Goal: Information Seeking & Learning: Learn about a topic

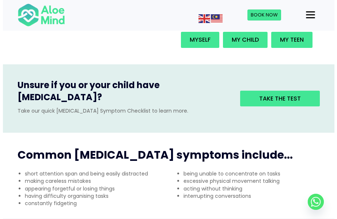
scroll to position [183, 0]
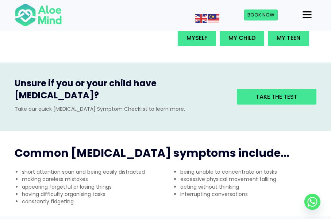
click at [309, 19] on button "Menu" at bounding box center [307, 15] width 15 height 12
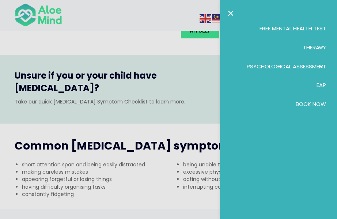
click at [308, 30] on span "Free Mental Health Test" at bounding box center [292, 28] width 66 height 8
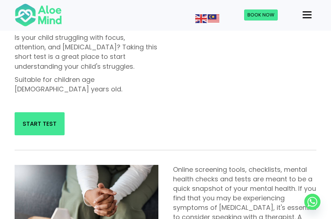
scroll to position [292, 0]
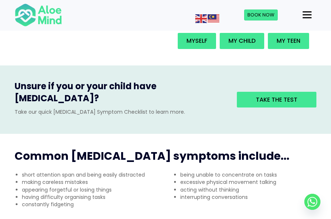
scroll to position [219, 0]
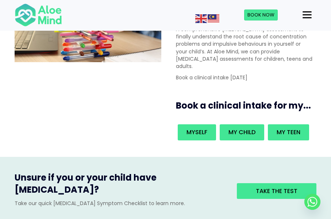
scroll to position [110, 0]
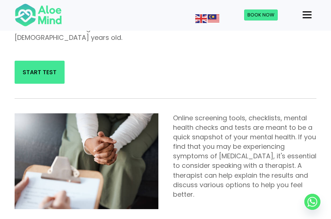
scroll to position [475, 0]
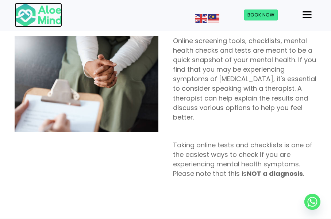
click at [48, 11] on img at bounding box center [38, 15] width 47 height 24
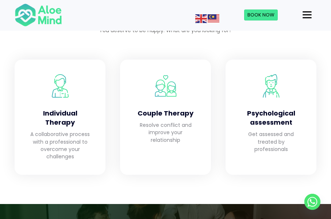
scroll to position [657, 0]
